Goal: Task Accomplishment & Management: Manage account settings

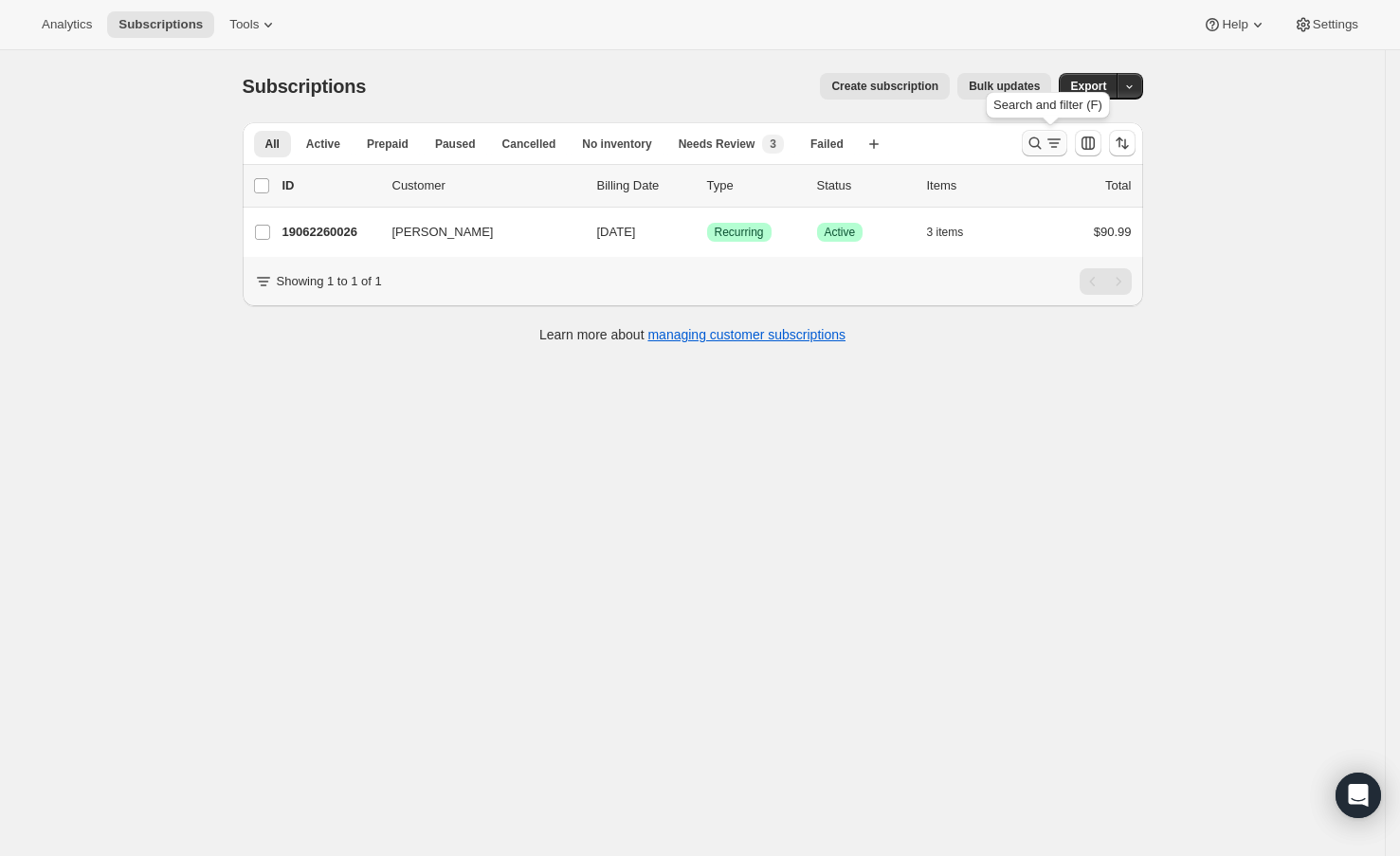
click at [1039, 140] on icon "Search and filter results" at bounding box center [1034, 142] width 19 height 19
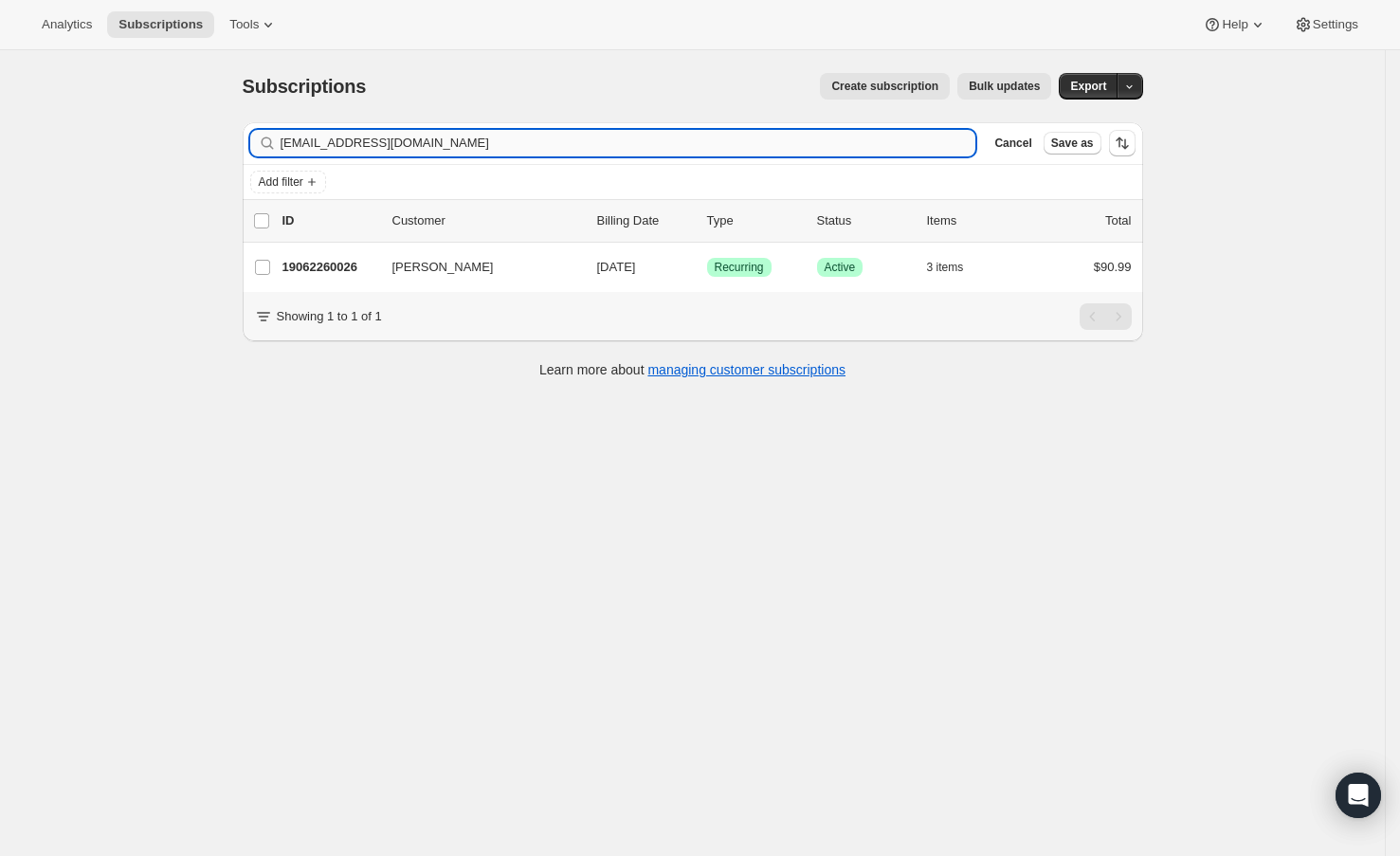
click at [811, 141] on input "[EMAIL_ADDRESS][DOMAIN_NAME]" at bounding box center [628, 142] width 696 height 27
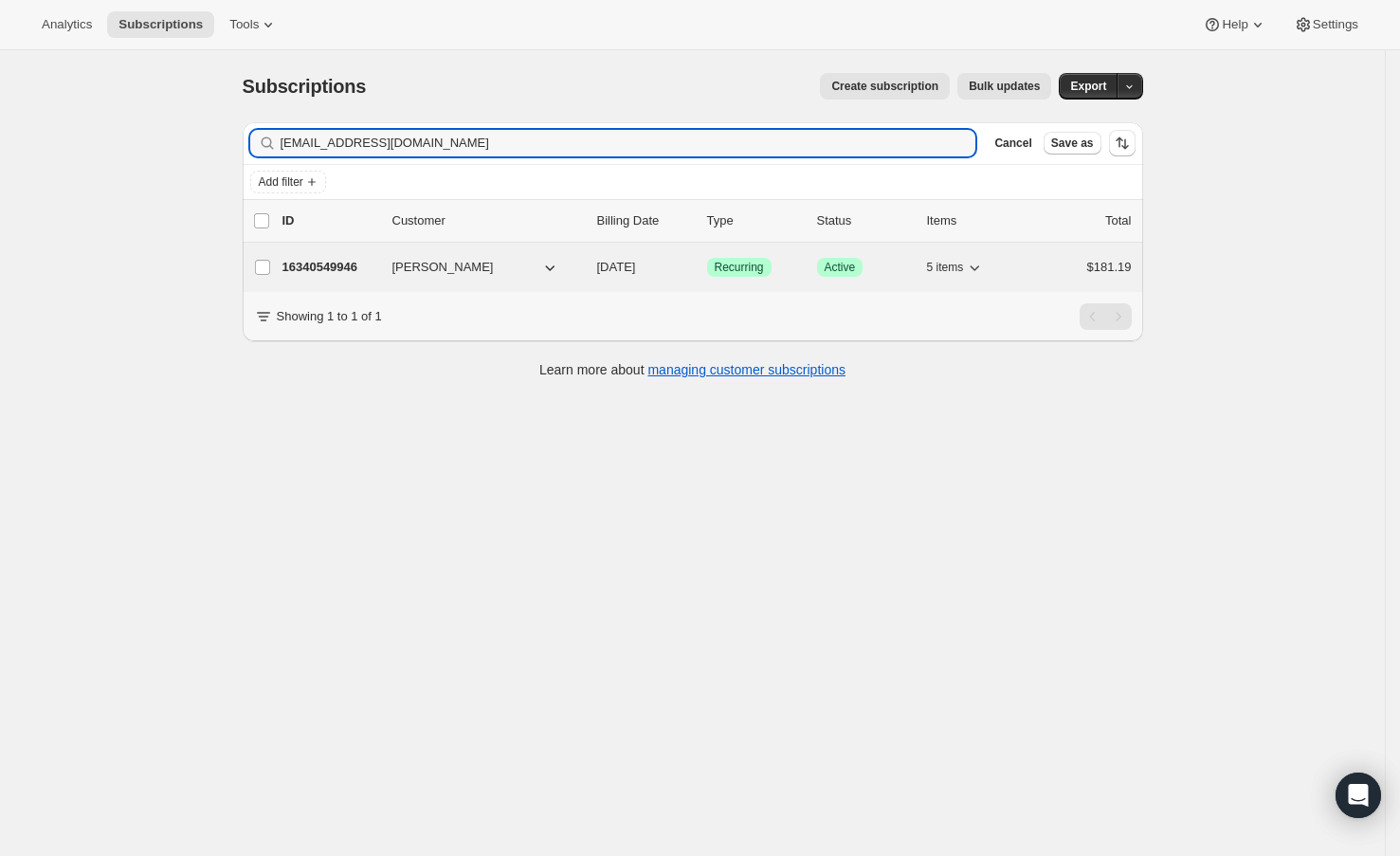
type input "[EMAIL_ADDRESS][DOMAIN_NAME]"
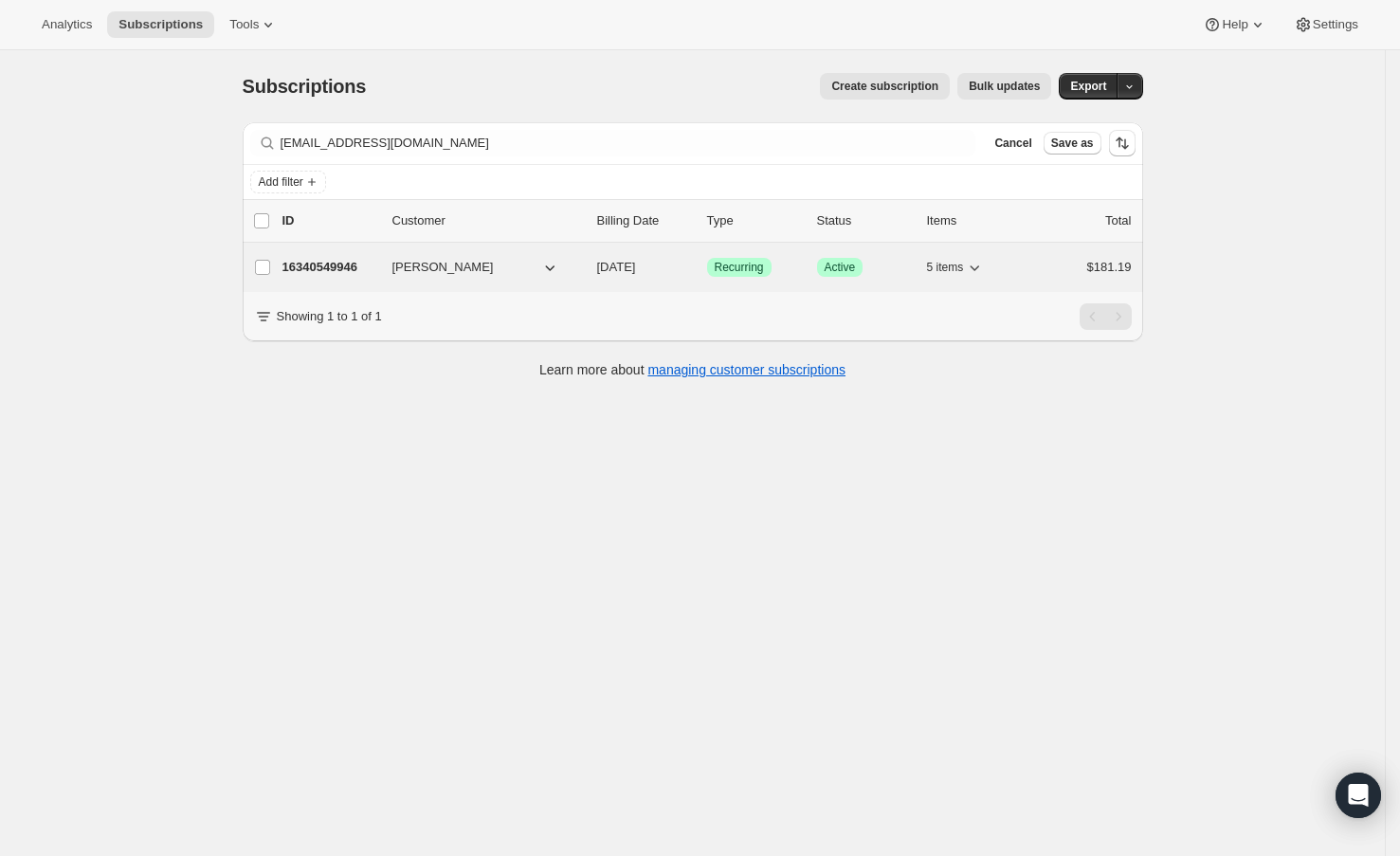
click at [338, 264] on p "16340549946" at bounding box center [330, 267] width 95 height 19
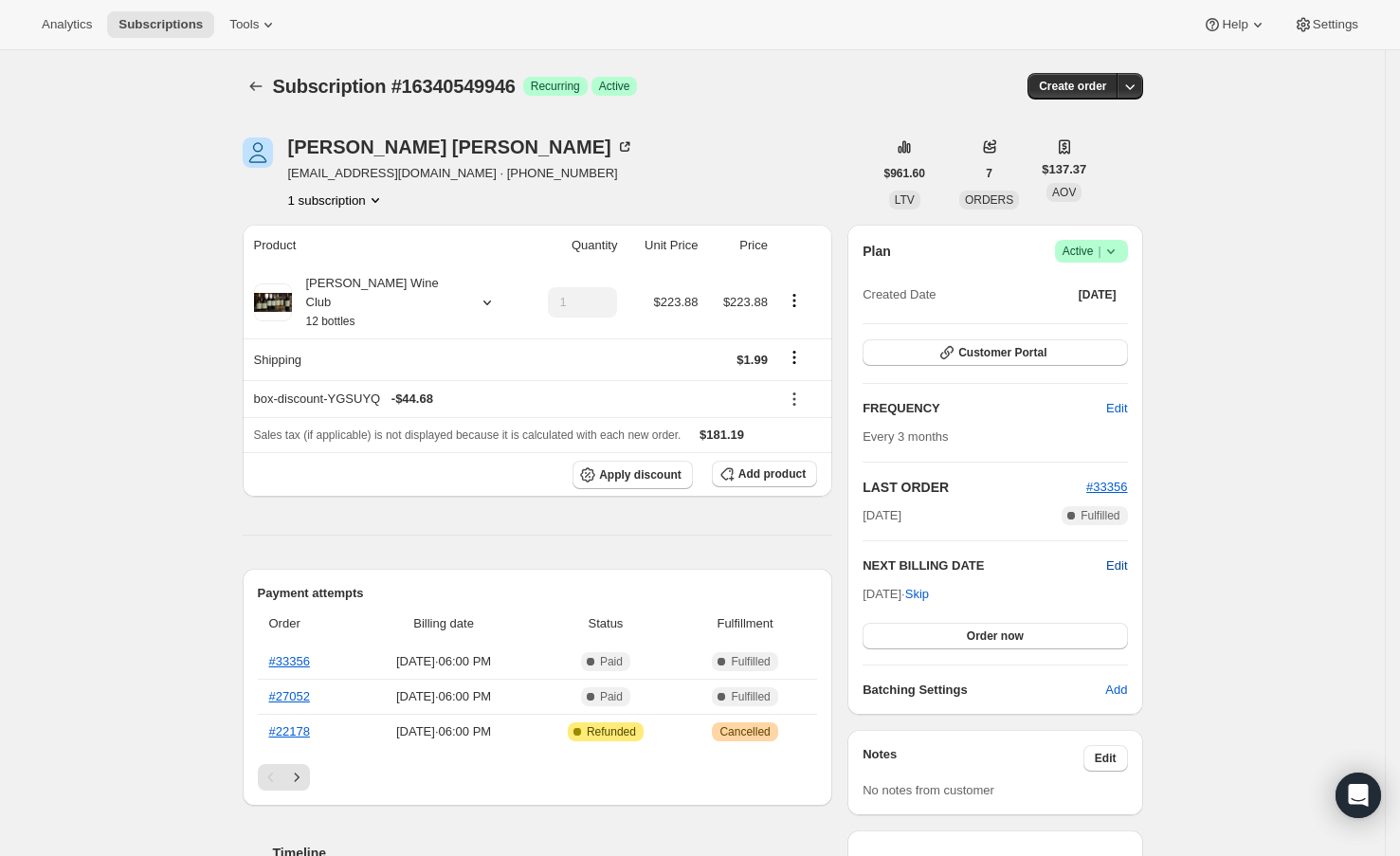
click at [1118, 561] on span "Edit" at bounding box center [1116, 565] width 21 height 19
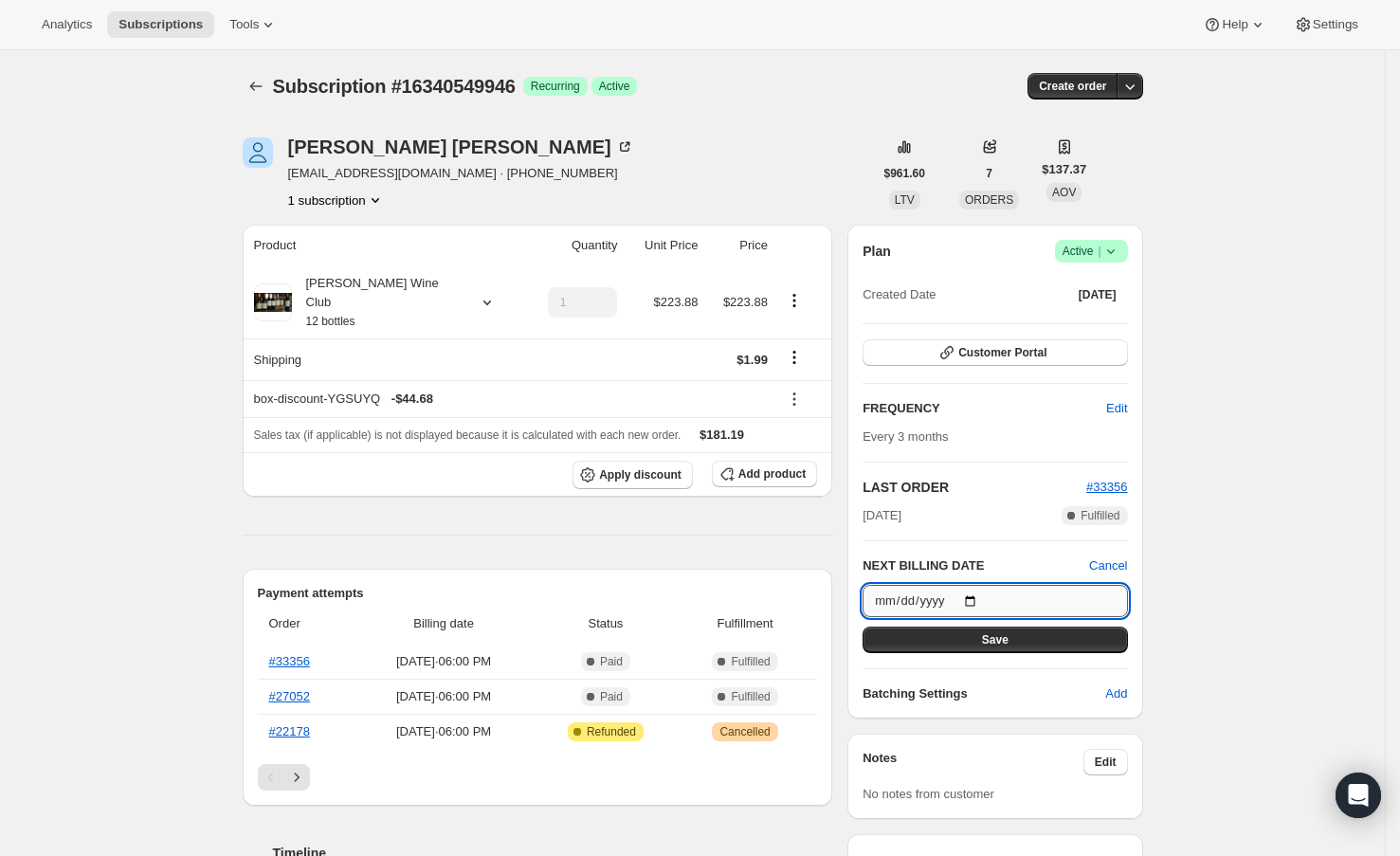
click at [991, 593] on input "[DATE]" at bounding box center [995, 601] width 265 height 33
type input "[DATE]"
click at [938, 647] on button "Save" at bounding box center [995, 640] width 265 height 27
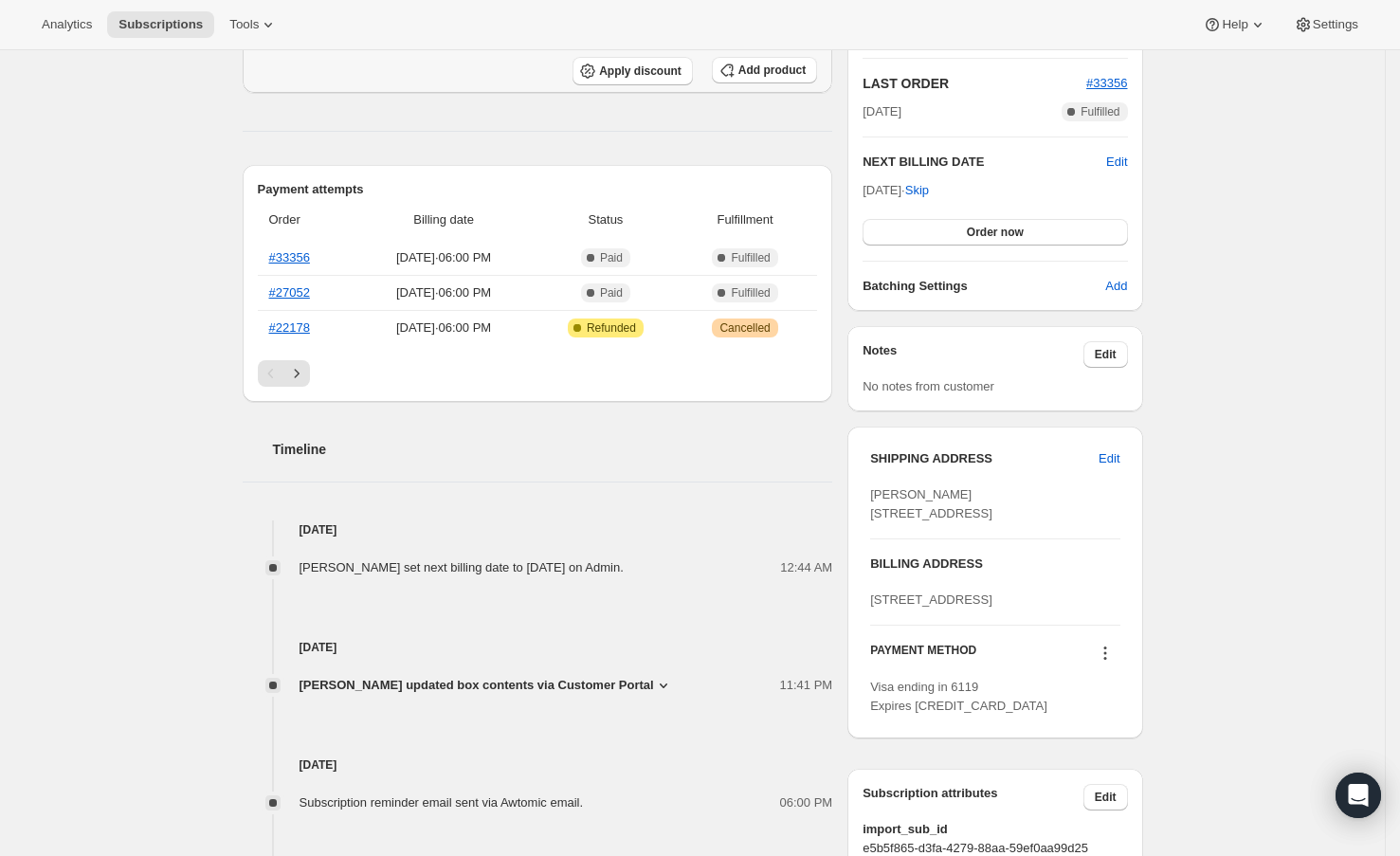
scroll to position [330, 0]
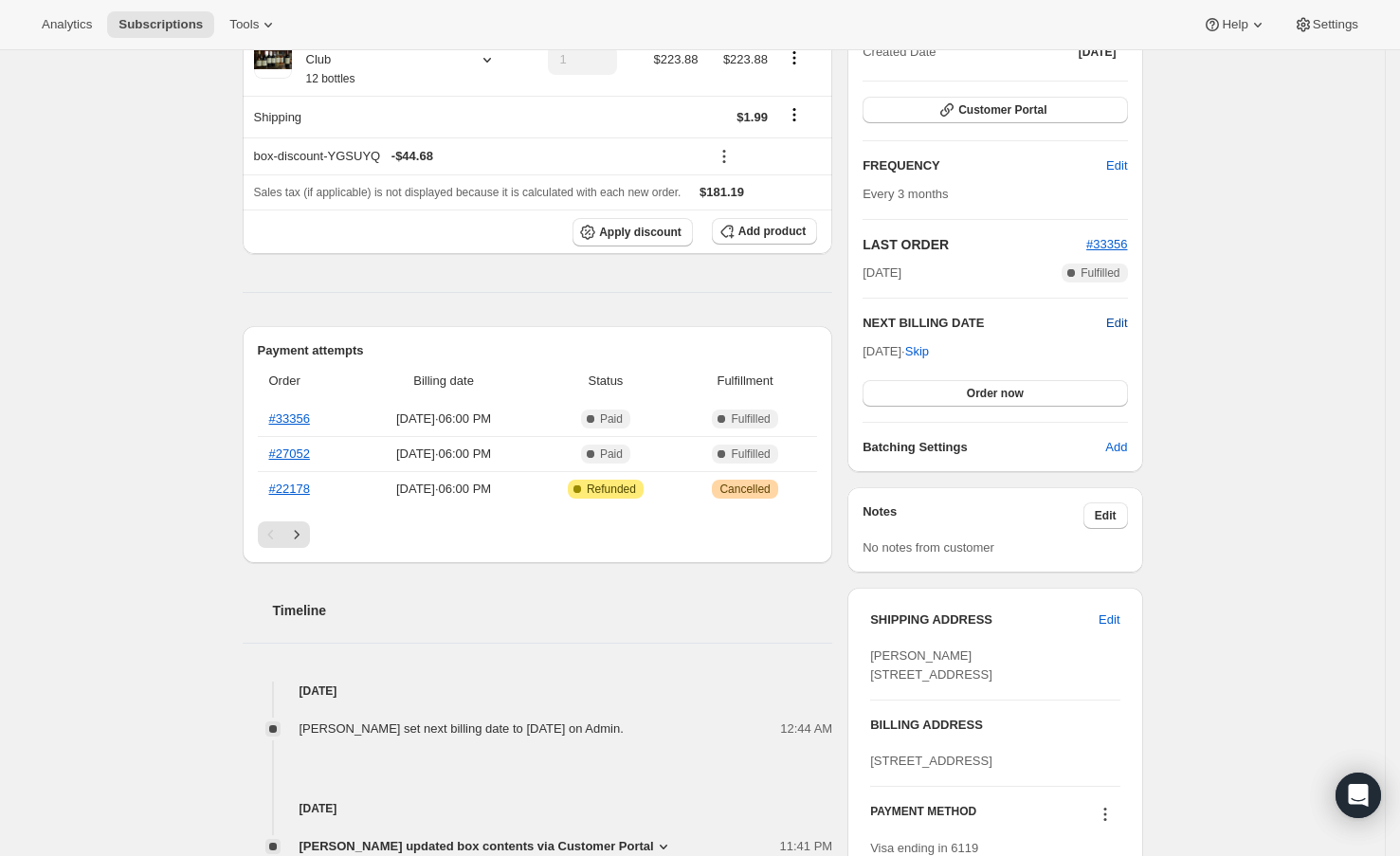
click at [1127, 316] on span "Edit" at bounding box center [1116, 323] width 21 height 19
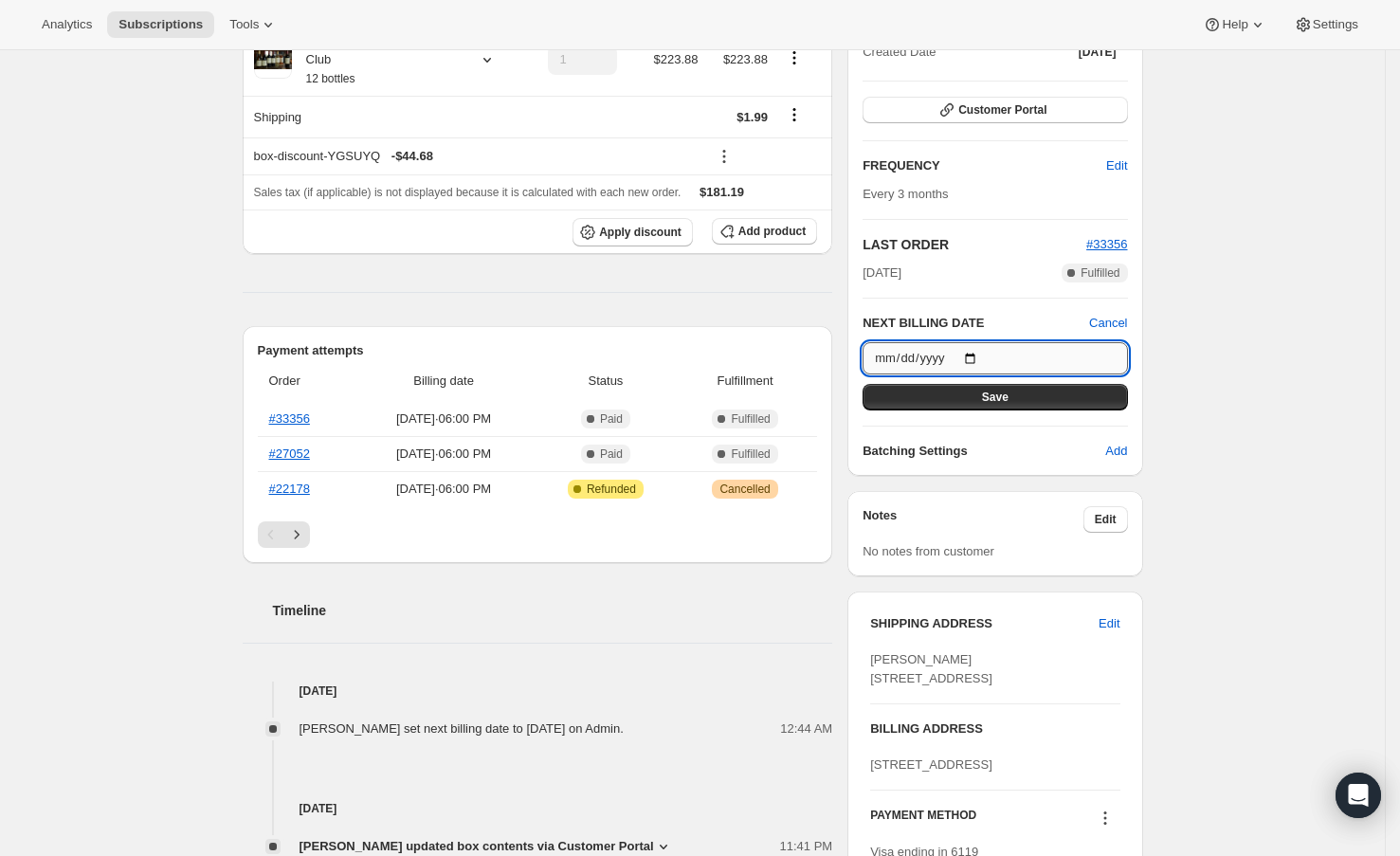
click at [992, 361] on input "[DATE]" at bounding box center [995, 358] width 265 height 33
type input "[DATE]"
click at [1027, 391] on button "Save" at bounding box center [995, 397] width 265 height 27
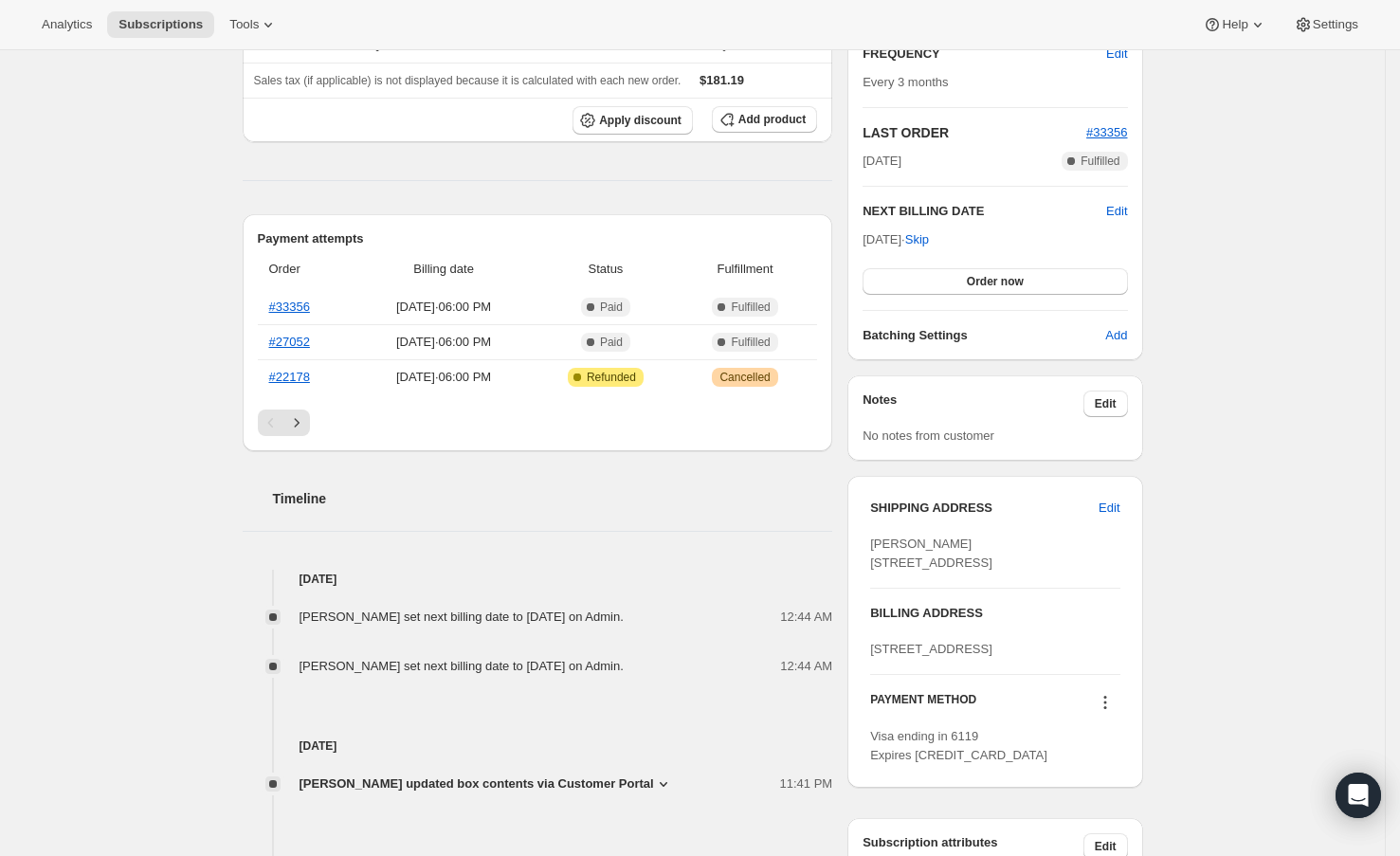
scroll to position [0, 0]
